Goal: Information Seeking & Learning: Learn about a topic

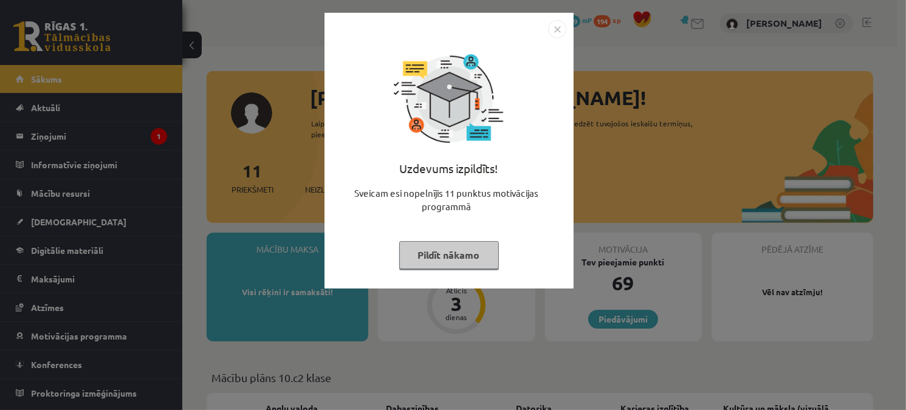
click at [558, 26] on img "Close" at bounding box center [557, 29] width 18 height 18
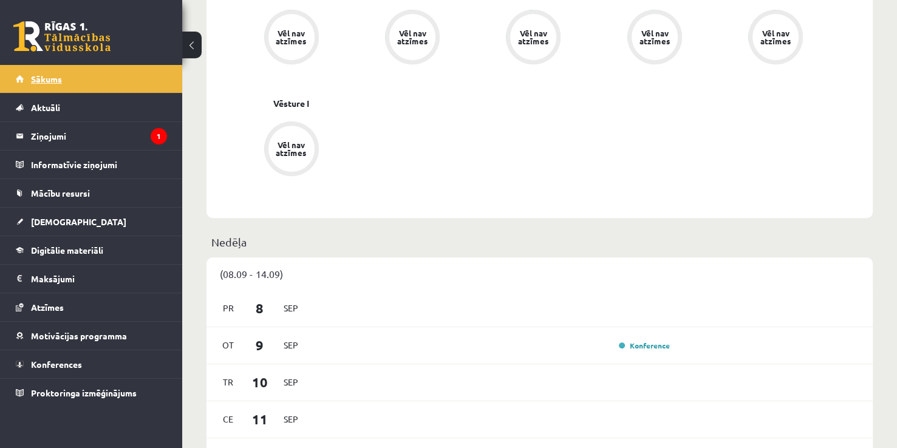
scroll to position [529, 0]
click at [127, 128] on legend "Ziņojumi 1" at bounding box center [99, 136] width 136 height 28
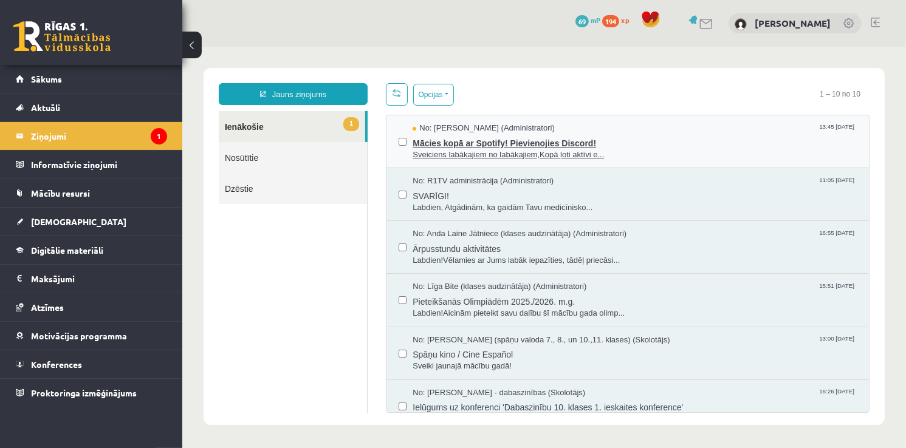
click at [479, 146] on span "Mācies kopā ar Spotify! Pievienojies Discord!" at bounding box center [634, 141] width 444 height 15
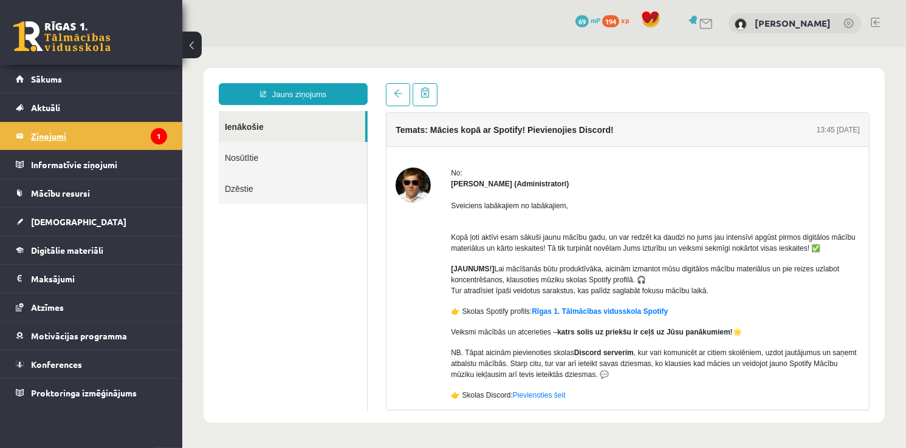
click at [91, 122] on legend "Ziņojumi 1" at bounding box center [99, 136] width 136 height 28
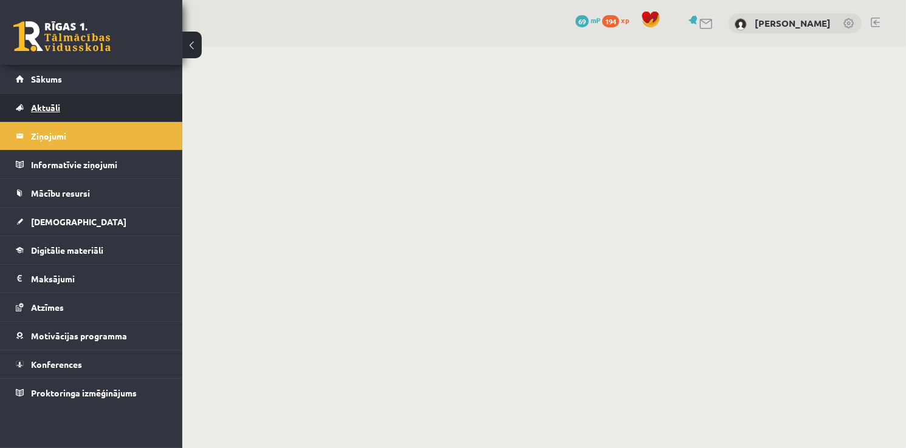
click at [91, 118] on link "Aktuāli" at bounding box center [91, 108] width 151 height 28
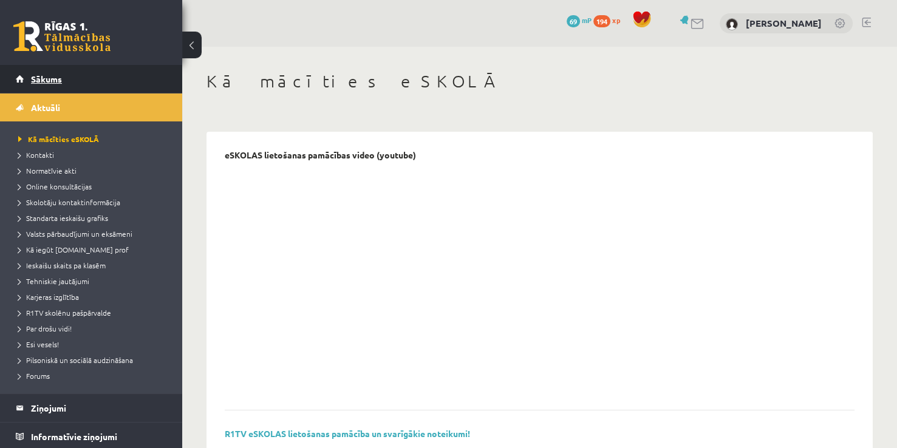
click at [76, 85] on link "Sākums" at bounding box center [91, 79] width 151 height 28
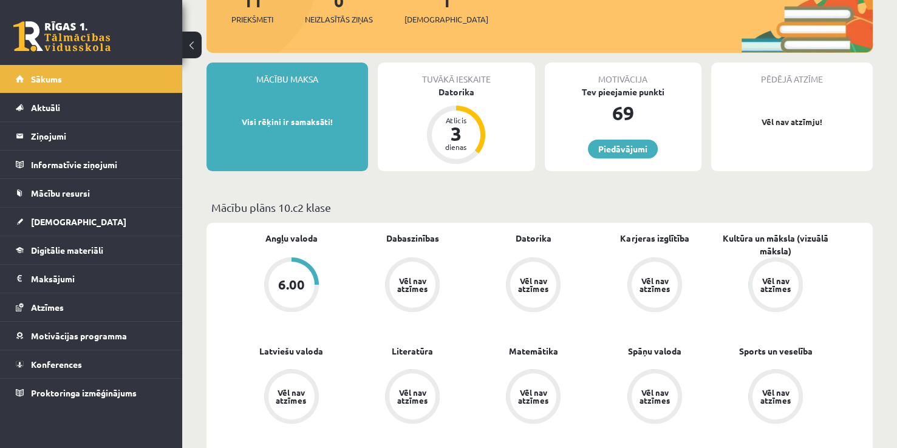
scroll to position [170, 0]
click at [43, 224] on span "[DEMOGRAPHIC_DATA]" at bounding box center [78, 221] width 95 height 11
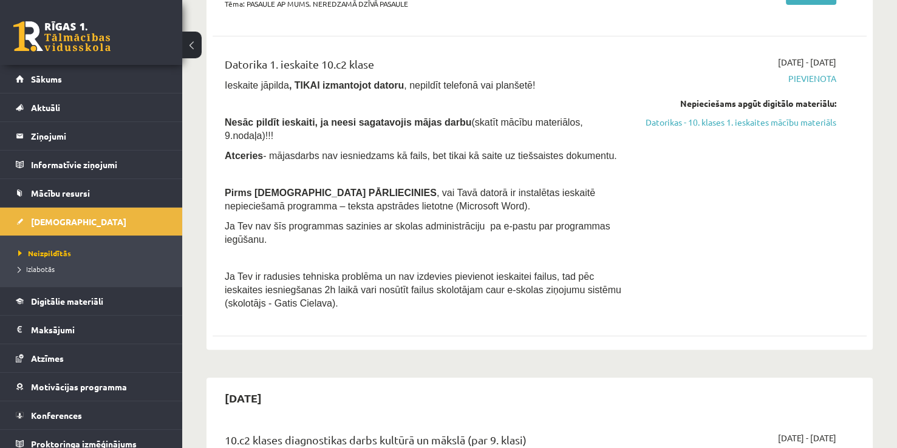
scroll to position [211, 0]
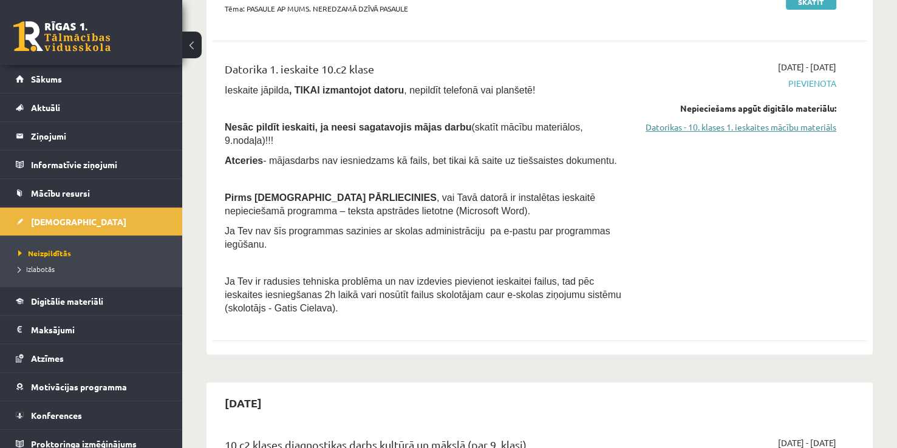
click at [801, 129] on link "Datorikas - 10. klases 1. ieskaites mācību materiāls" at bounding box center [741, 127] width 192 height 13
click at [67, 303] on span "Digitālie materiāli" at bounding box center [67, 301] width 72 height 11
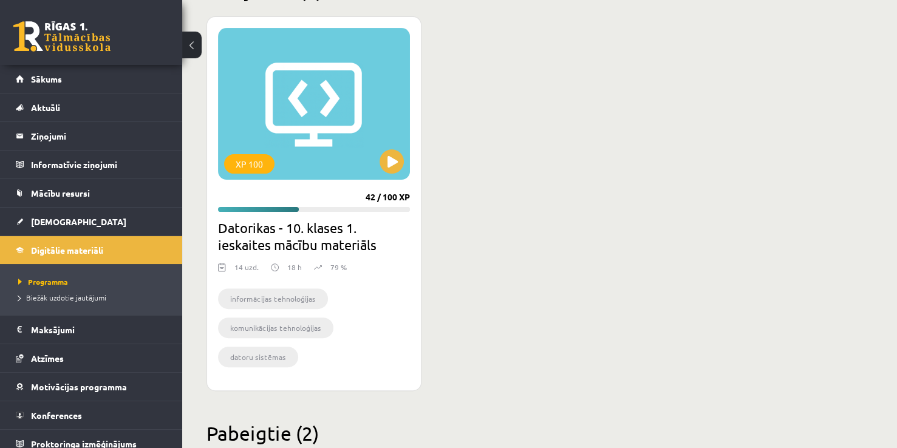
scroll to position [326, 0]
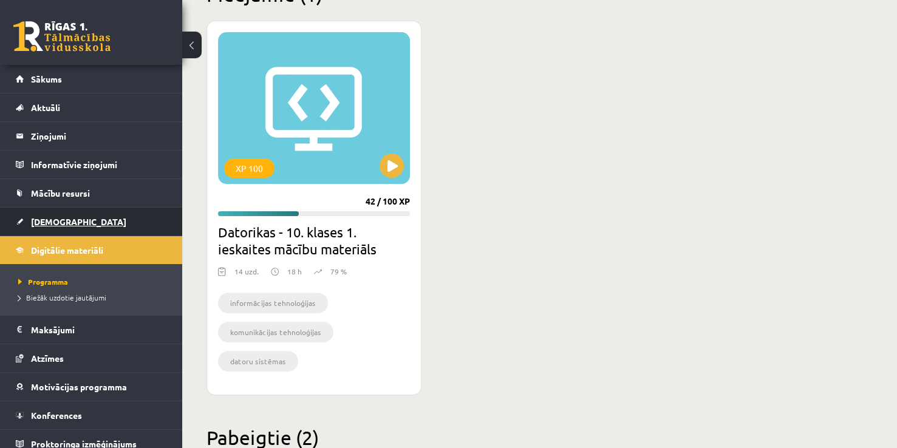
click at [89, 217] on link "[DEMOGRAPHIC_DATA]" at bounding box center [91, 222] width 151 height 28
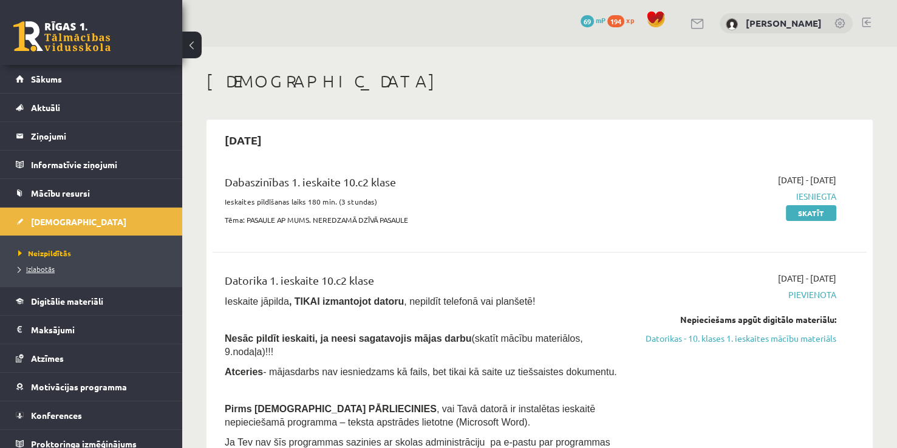
click at [60, 266] on link "Izlabotās" at bounding box center [94, 269] width 152 height 11
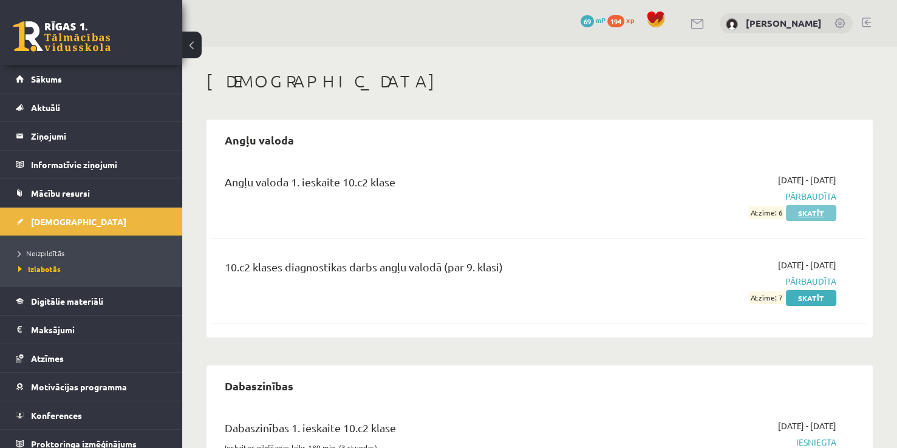
click at [821, 217] on link "Skatīt" at bounding box center [811, 213] width 50 height 16
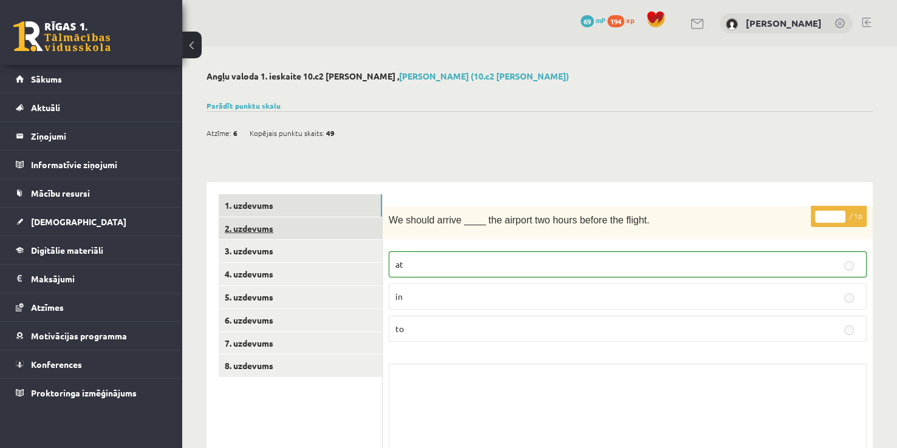
click at [273, 224] on link "2. uzdevums" at bounding box center [300, 228] width 163 height 22
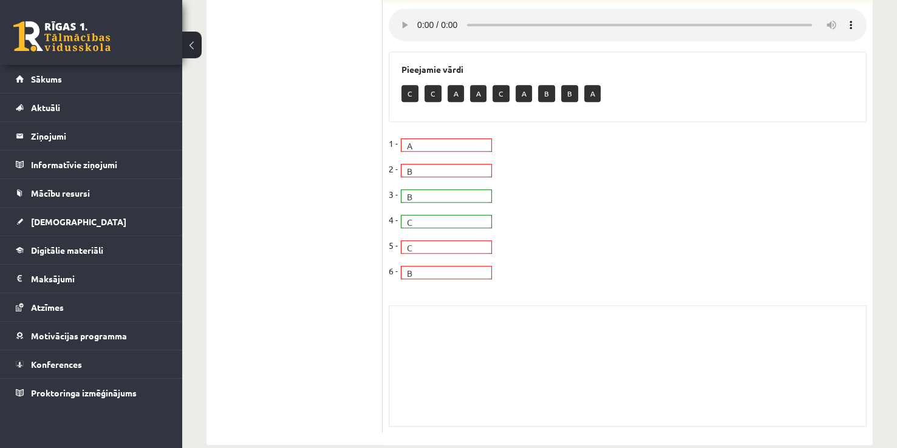
scroll to position [629, 0]
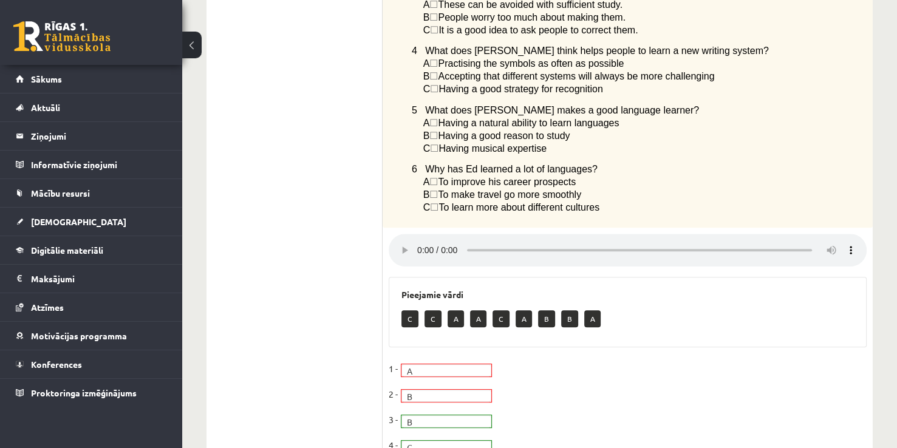
scroll to position [651, 0]
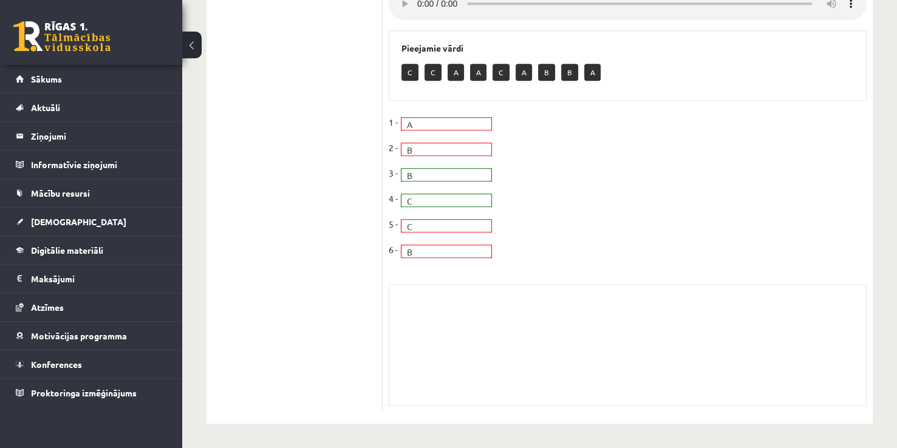
drag, startPoint x: 329, startPoint y: 241, endPoint x: 286, endPoint y: 204, distance: 56.9
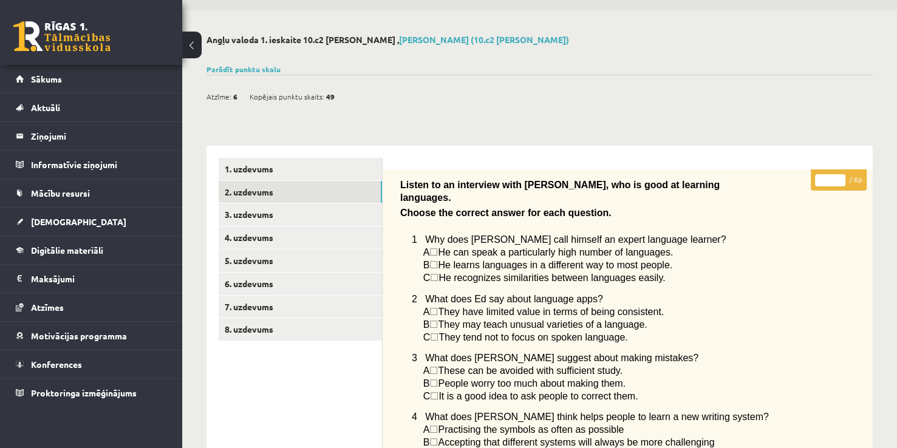
scroll to position [0, 0]
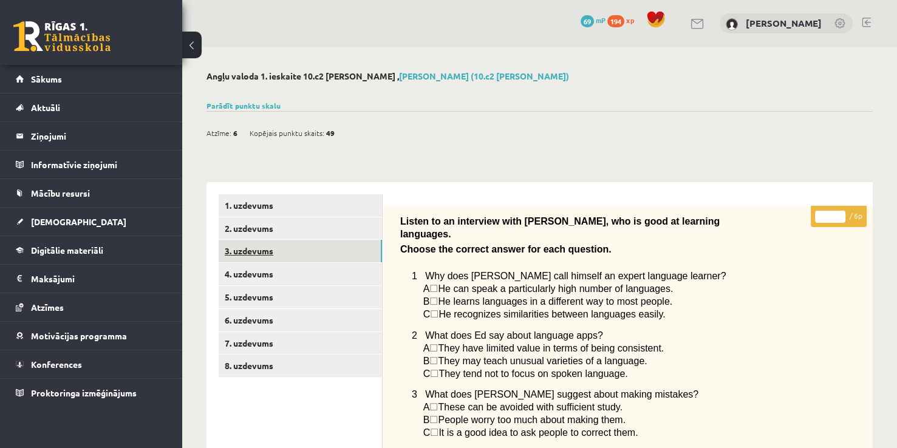
click at [278, 255] on link "3. uzdevums" at bounding box center [300, 251] width 163 height 22
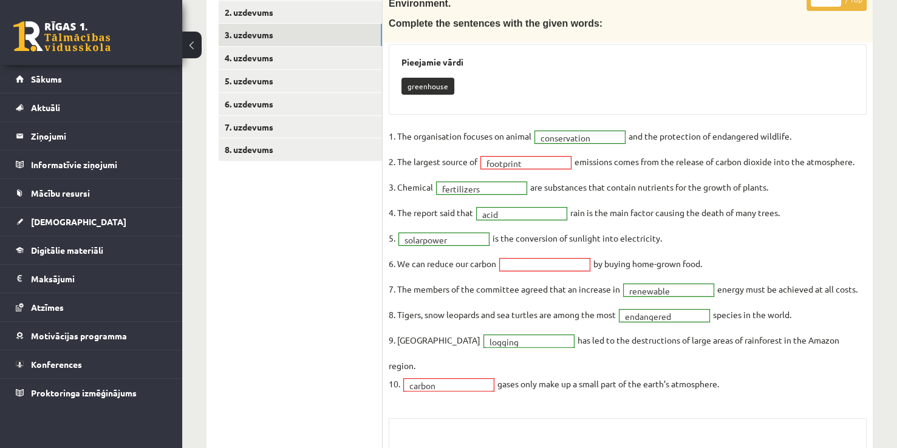
click at [507, 147] on fieldset "**********" at bounding box center [628, 263] width 478 height 273
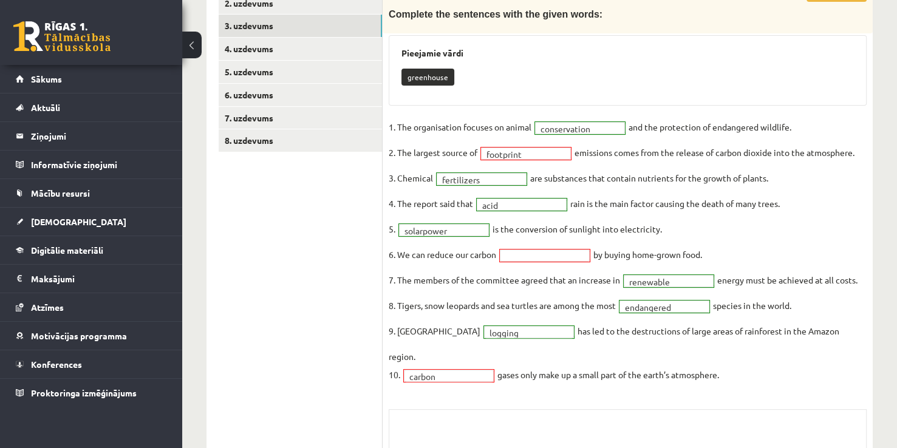
scroll to position [222, 0]
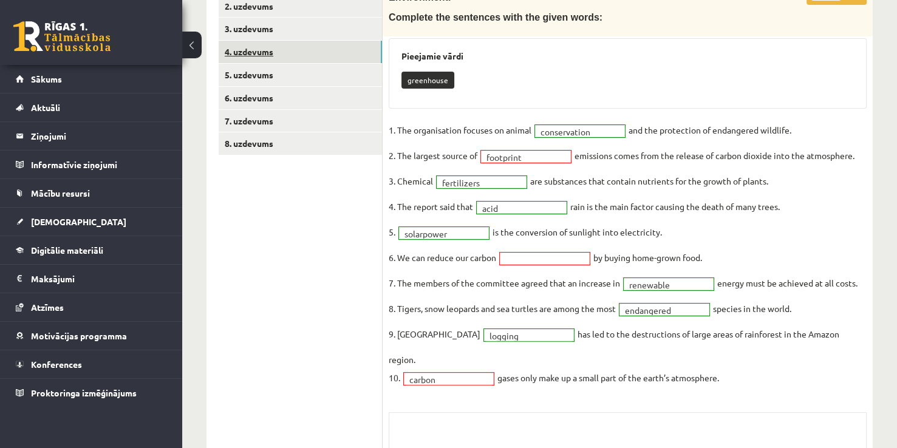
click at [317, 52] on link "4. uzdevums" at bounding box center [300, 52] width 163 height 22
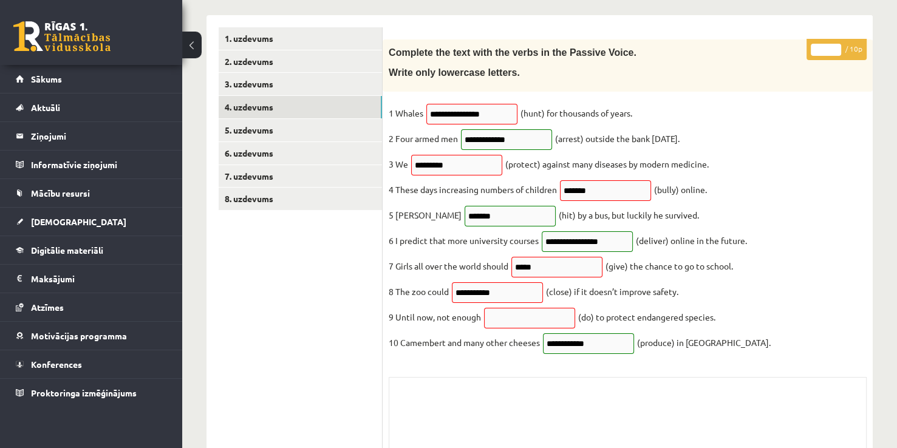
scroll to position [166, 0]
click at [347, 124] on link "5. uzdevums" at bounding box center [300, 131] width 163 height 22
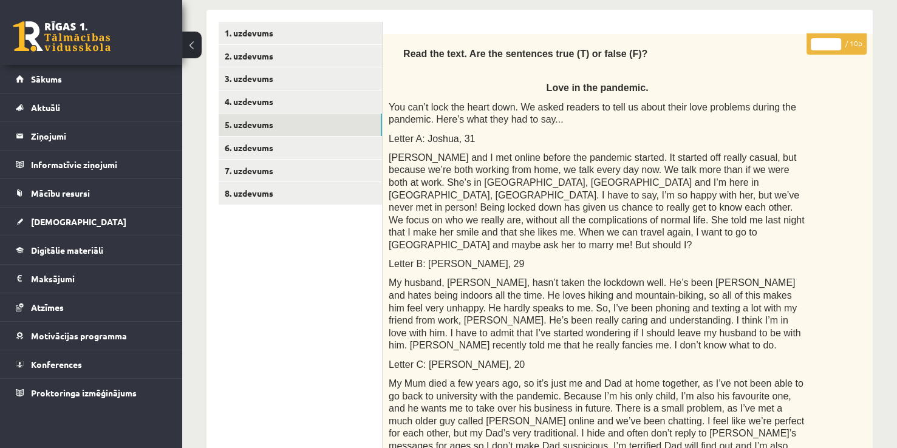
scroll to position [162, 0]
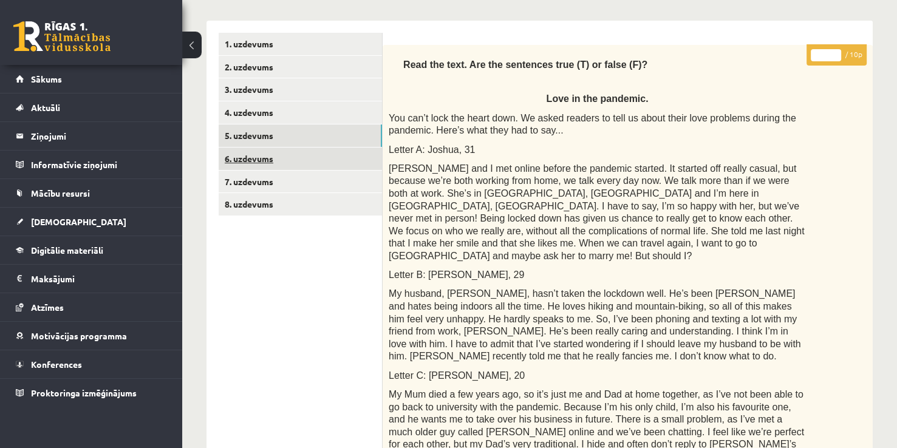
click at [338, 151] on link "6. uzdevums" at bounding box center [300, 159] width 163 height 22
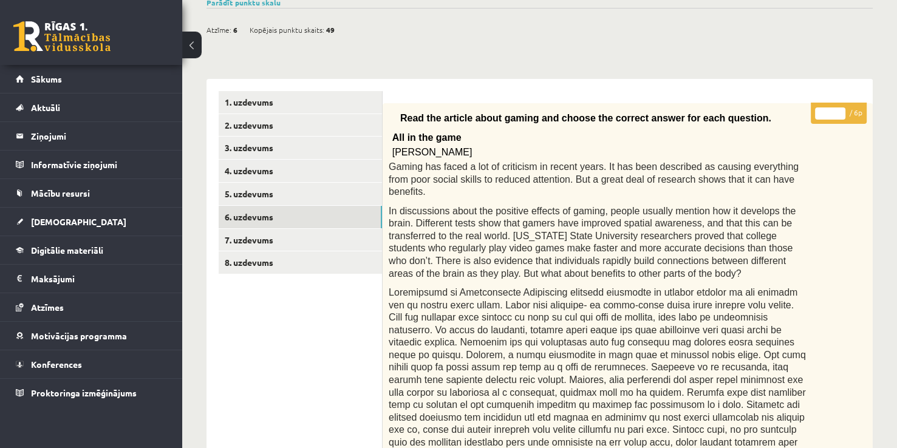
scroll to position [63, 0]
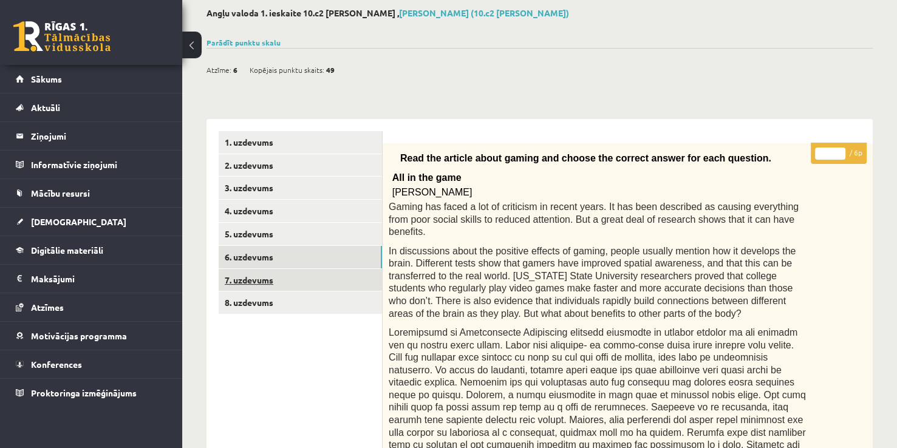
click at [284, 282] on link "7. uzdevums" at bounding box center [300, 280] width 163 height 22
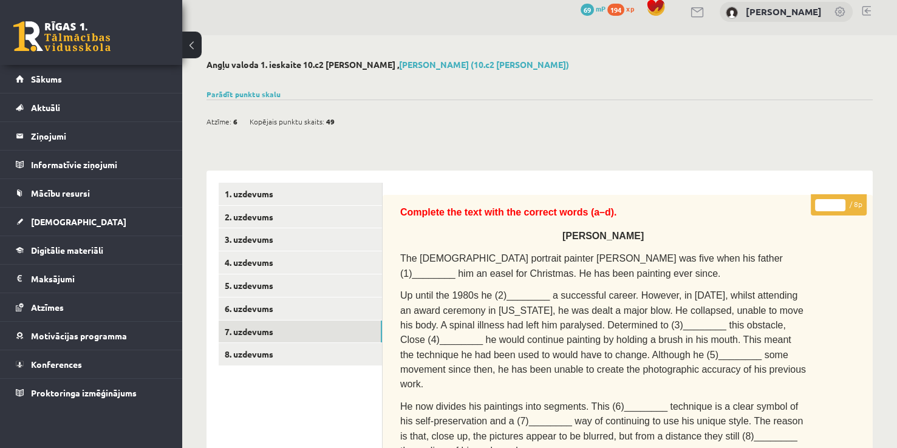
scroll to position [0, 0]
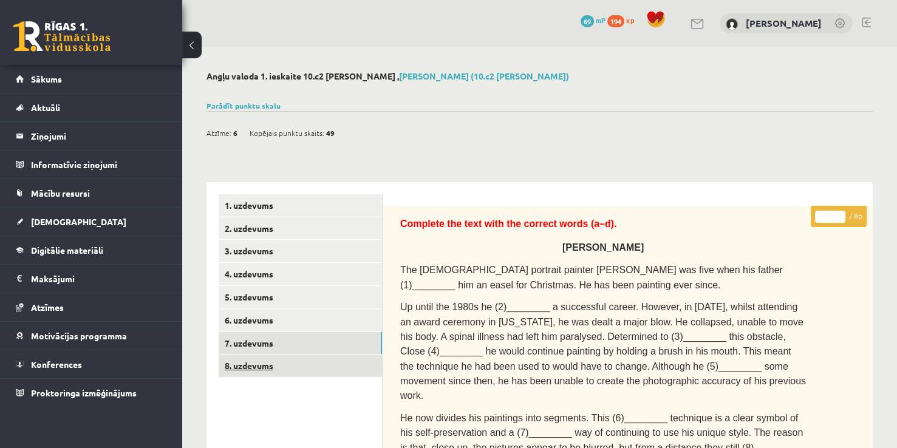
click at [332, 357] on link "8. uzdevums" at bounding box center [300, 366] width 163 height 22
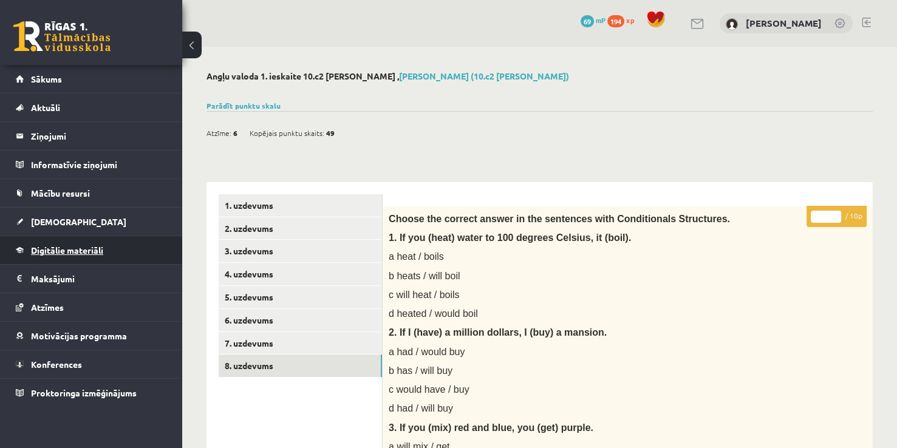
click at [81, 250] on span "Digitālie materiāli" at bounding box center [67, 250] width 72 height 11
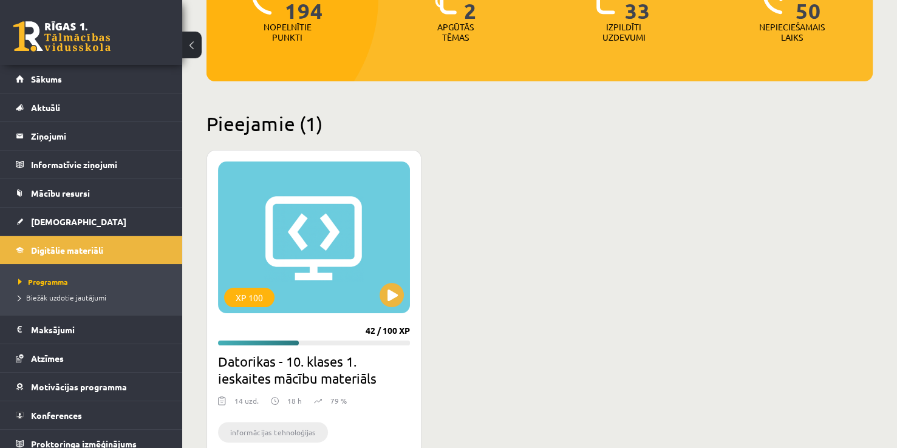
scroll to position [194, 0]
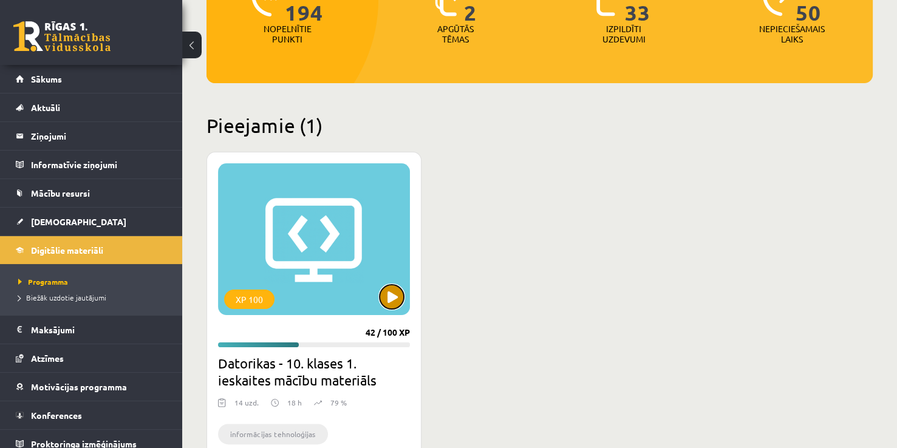
click at [395, 304] on button at bounding box center [392, 297] width 24 height 24
click at [358, 248] on div "XP 100" at bounding box center [314, 239] width 192 height 152
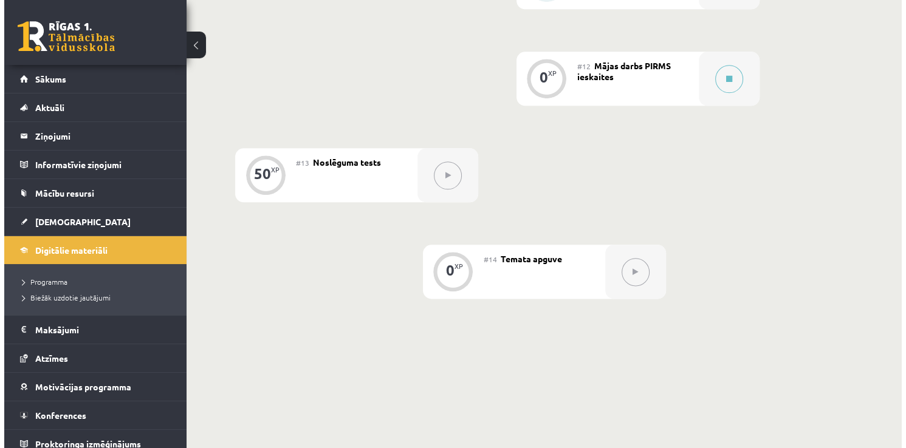
scroll to position [1413, 0]
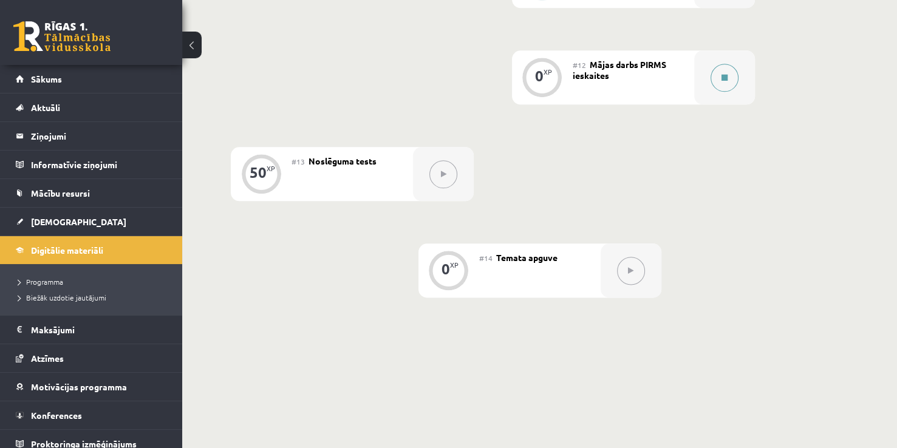
click at [722, 78] on icon at bounding box center [725, 77] width 6 height 7
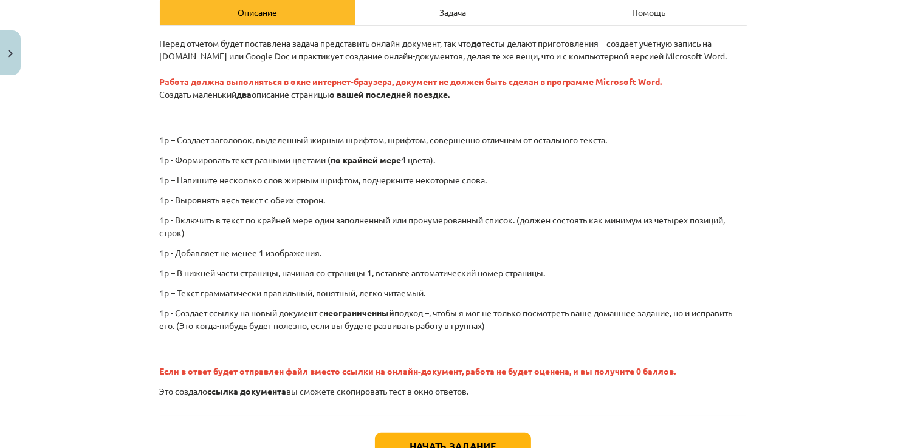
scroll to position [180, 0]
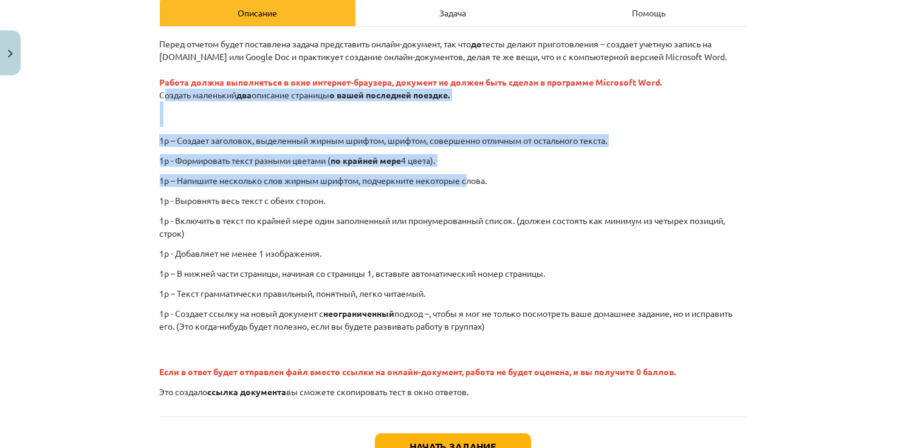
drag, startPoint x: 156, startPoint y: 91, endPoint x: 464, endPoint y: 181, distance: 321.5
click at [464, 181] on div "Перед отчетом будет поставлена задача представить онлайн-документ, так что до т…" at bounding box center [453, 218] width 587 height 361
click at [180, 113] on p "Перед отчетом будет поставлена задача представить онлайн-документ, так что до т…" at bounding box center [453, 82] width 587 height 89
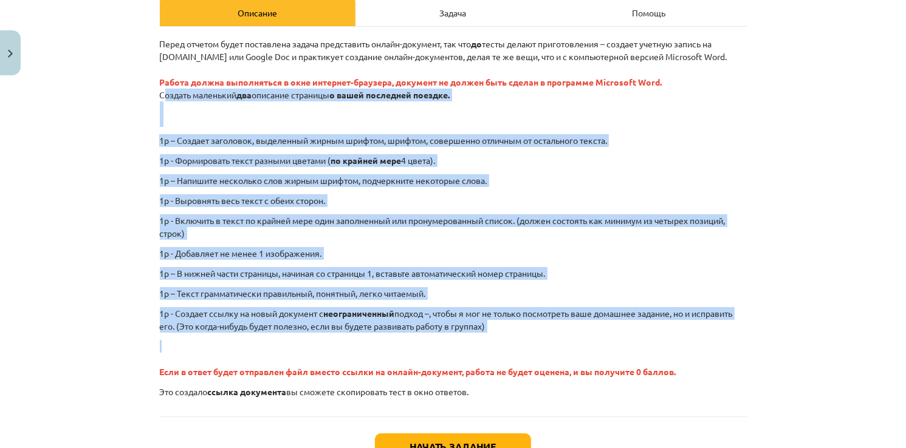
drag, startPoint x: 157, startPoint y: 91, endPoint x: 573, endPoint y: 341, distance: 485.4
click at [573, 341] on div "Перед отчетом будет поставлена задача представить онлайн-документ, так что до т…" at bounding box center [453, 218] width 587 height 361
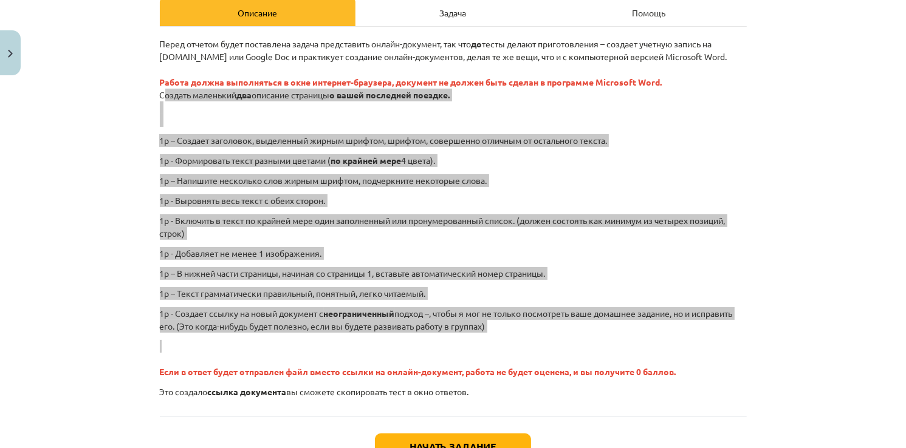
copy div "Loremip dolorsita con adipisci elitsedd e tempo incididun utlabor. 9e – Dolorem…"
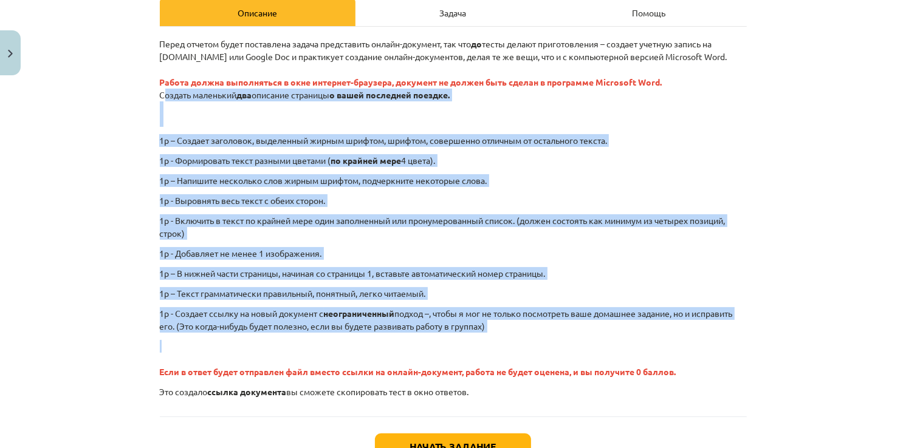
click at [806, 326] on div "Тема обучения: Компьютеры - 10 класс 1 класс учебный материал #12 Домашнее зада…" at bounding box center [453, 224] width 906 height 448
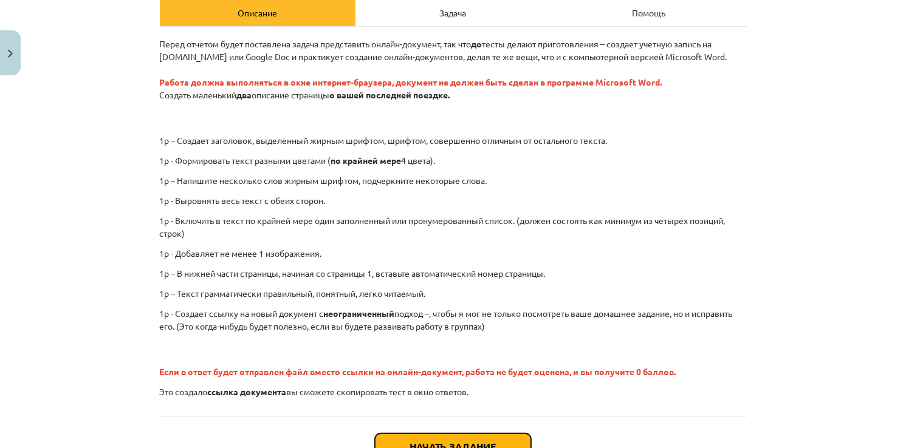
click at [472, 444] on button "Начать задание" at bounding box center [453, 447] width 156 height 27
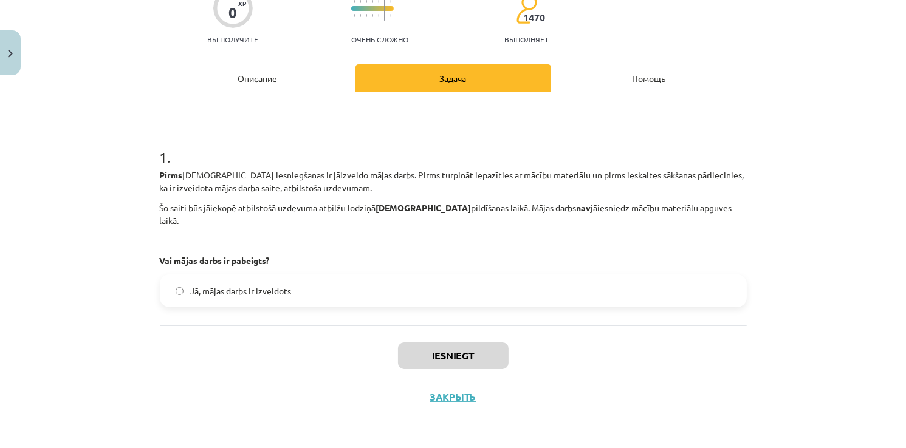
scroll to position [30, 0]
